Goal: Information Seeking & Learning: Learn about a topic

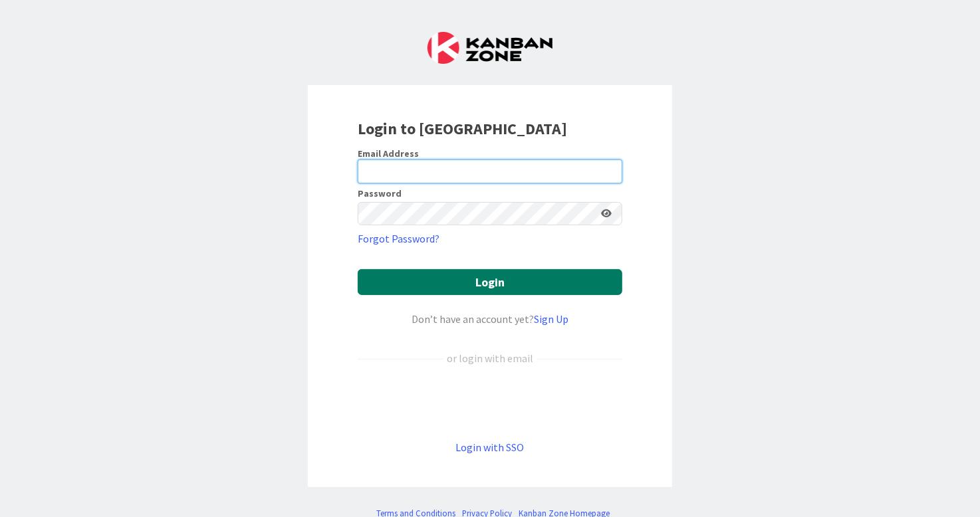
type input "[EMAIL_ADDRESS][DOMAIN_NAME]"
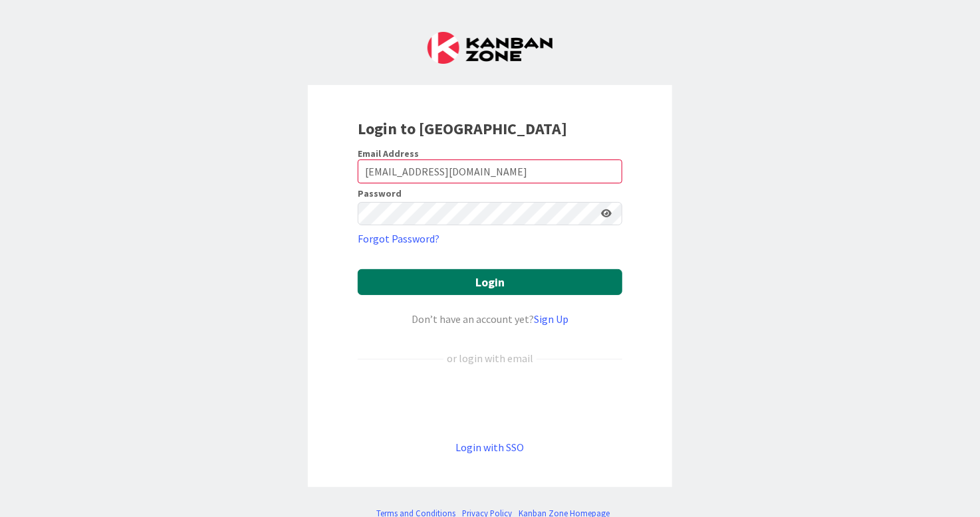
click at [511, 293] on button "Login" at bounding box center [490, 282] width 265 height 26
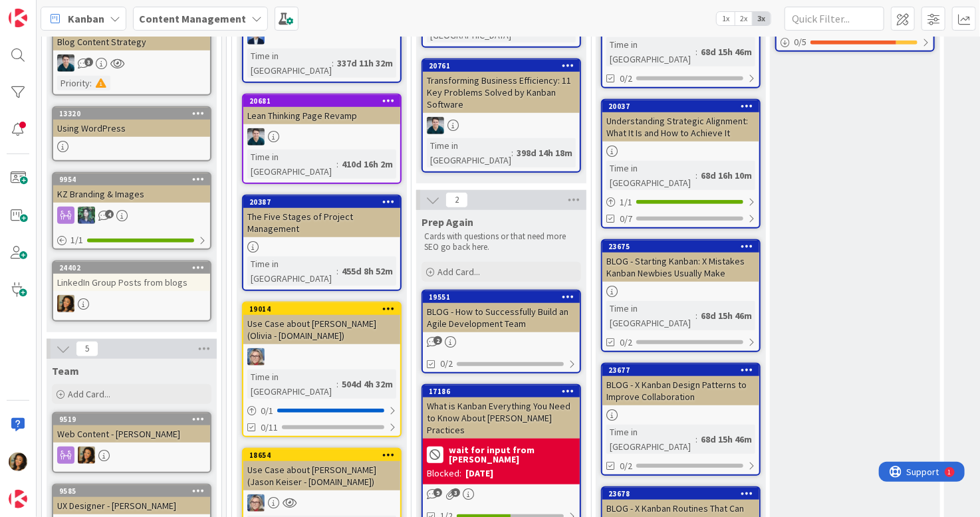
scroll to position [399, 0]
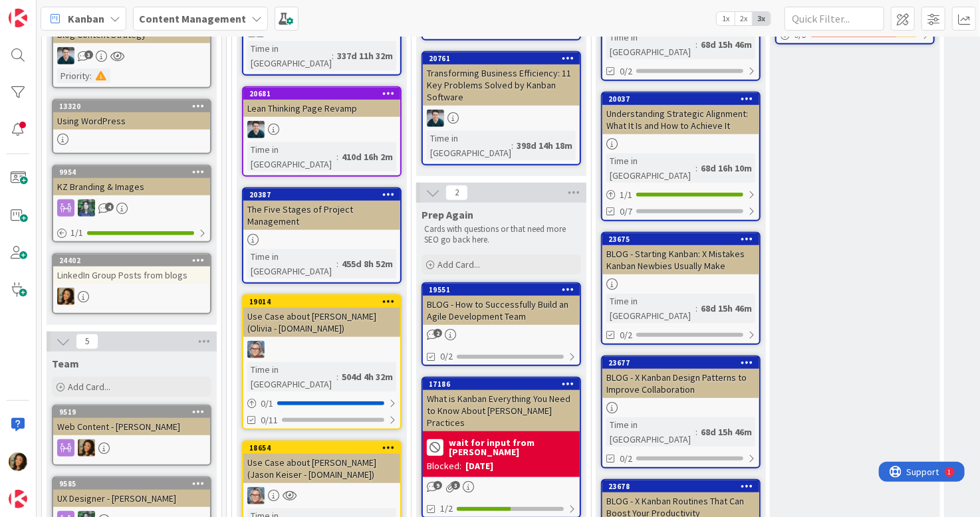
click at [174, 293] on div at bounding box center [131, 296] width 157 height 17
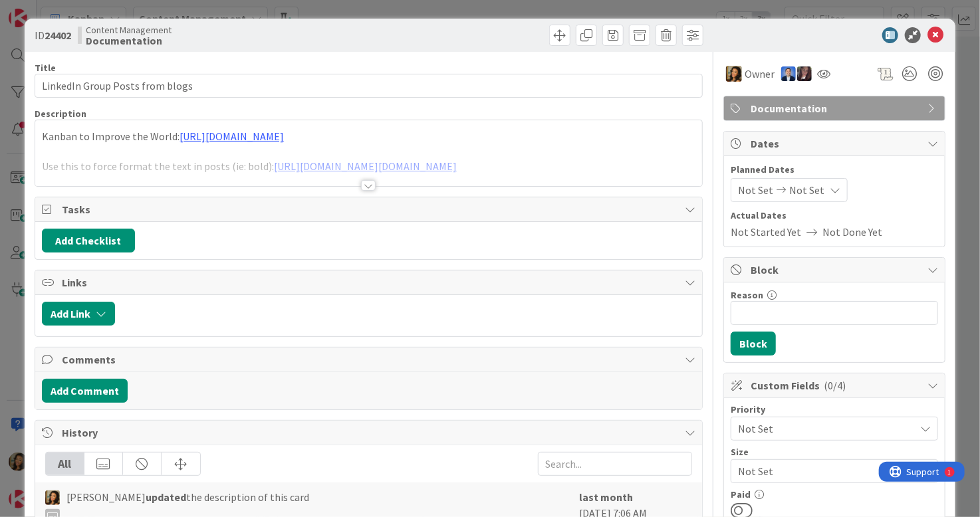
click at [526, 173] on div at bounding box center [368, 169] width 667 height 34
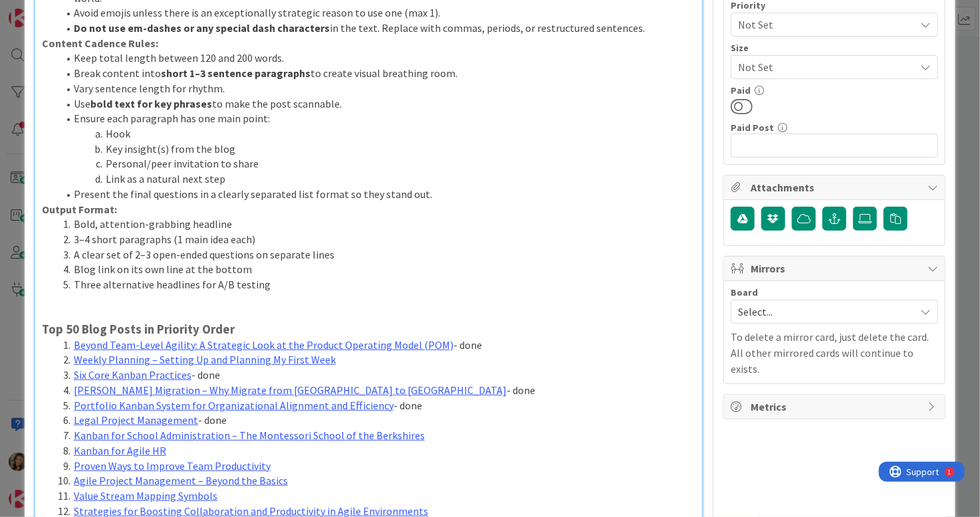
scroll to position [598, 0]
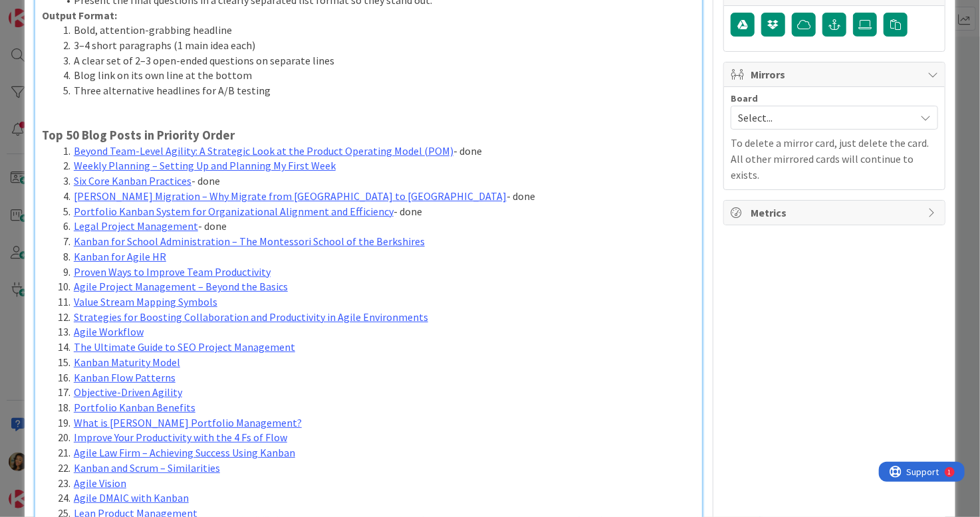
click at [231, 260] on li "Kanban for Agile HR" at bounding box center [377, 256] width 638 height 15
click at [243, 272] on link "Proven Ways to Improve Team Productivity" at bounding box center [172, 271] width 197 height 13
click at [181, 299] on link "[URL][DOMAIN_NAME]" at bounding box center [135, 297] width 91 height 17
